Goal: Task Accomplishment & Management: Use online tool/utility

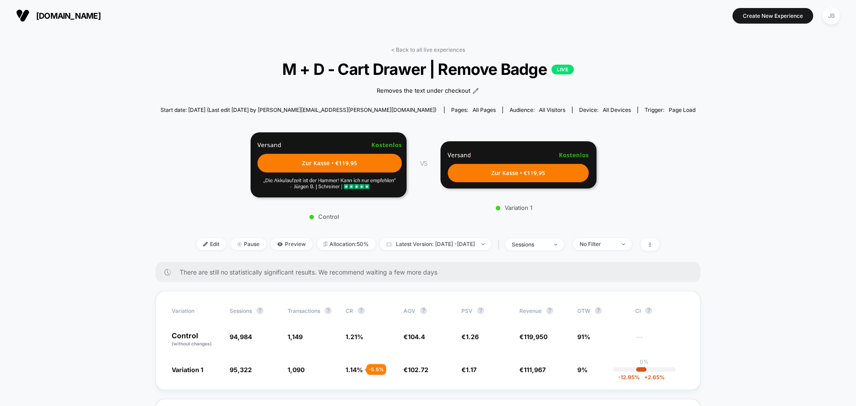
click at [75, 16] on span "[DOMAIN_NAME]" at bounding box center [68, 15] width 65 height 9
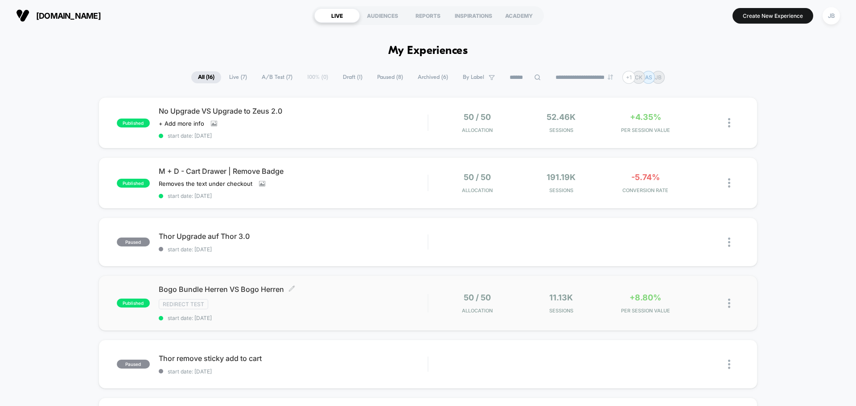
click at [325, 310] on div "Bogo Bundle [PERSON_NAME] VS Bogo [PERSON_NAME] Click to edit experience detail…" at bounding box center [293, 303] width 269 height 37
